Goal: Find specific page/section: Find specific page/section

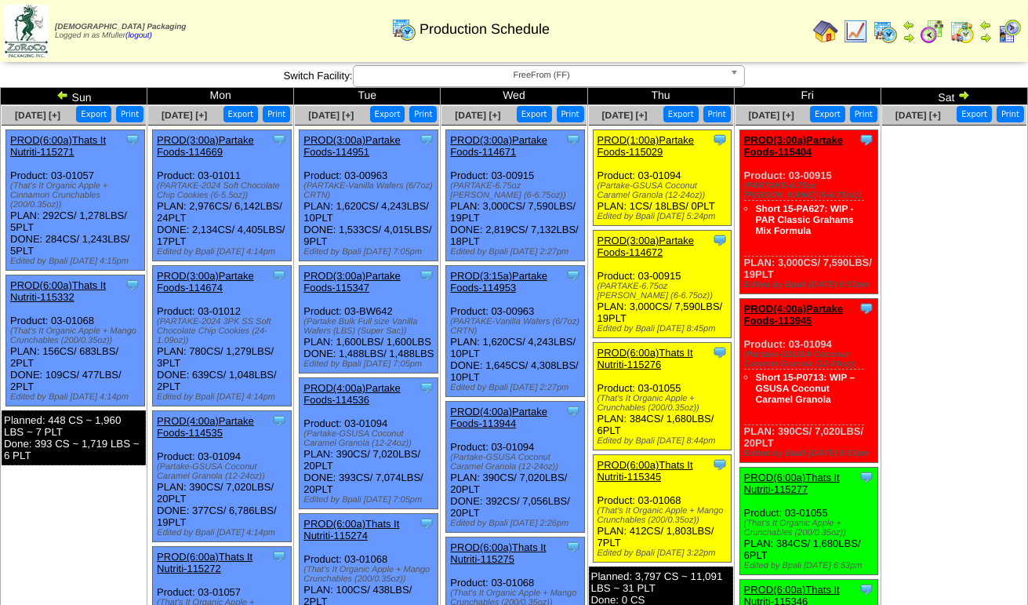
click at [612, 80] on span "FreeFrom (FF)" at bounding box center [542, 75] width 364 height 19
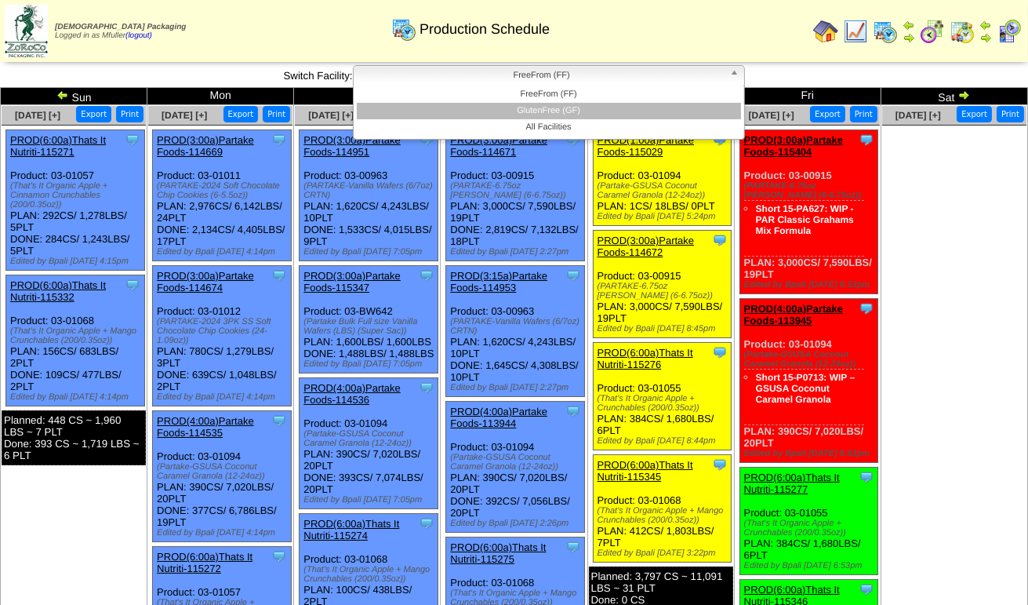
click at [610, 112] on li "GlutenFree (GF)" at bounding box center [549, 111] width 384 height 16
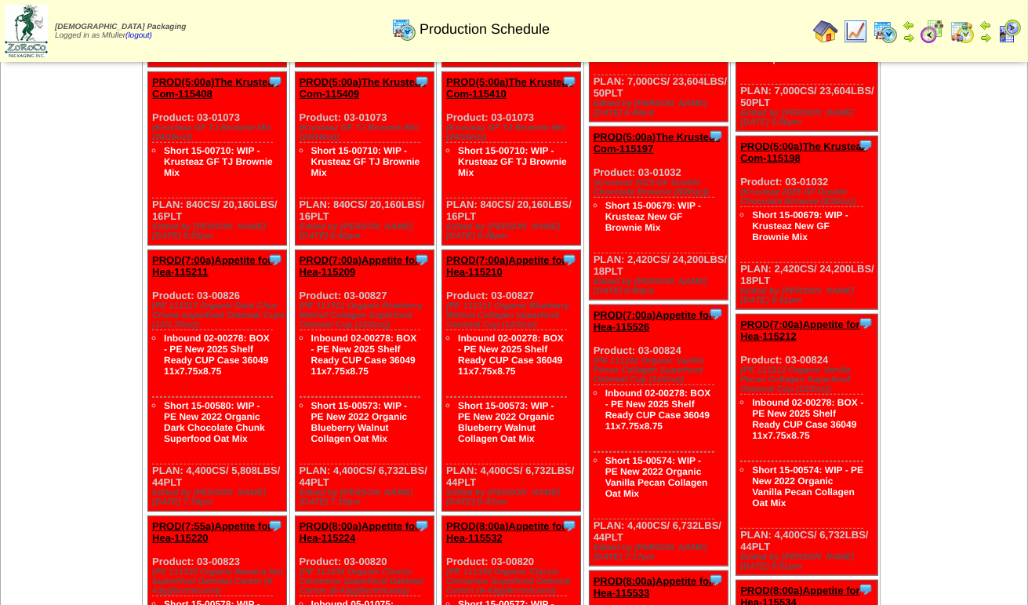
scroll to position [1412, 0]
